Goal: Go to known website: Access a specific website the user already knows

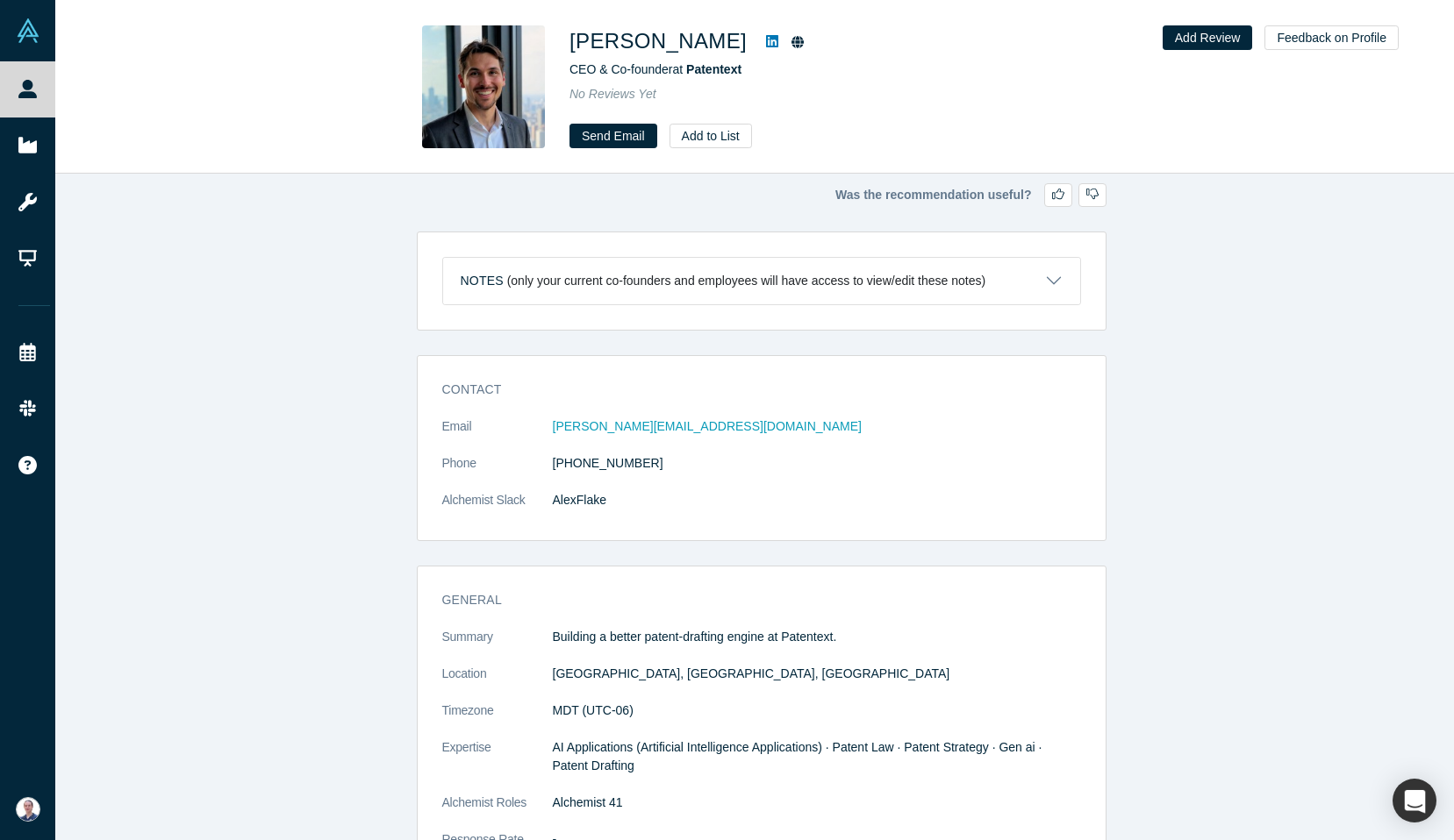
click at [817, 629] on p "Building a better patent-drafting engine at Patentext." at bounding box center [816, 637] width 528 height 19
copy p "Patentext"
click at [728, 71] on span "Patentext" at bounding box center [714, 69] width 56 height 14
